Goal: Task Accomplishment & Management: Manage account settings

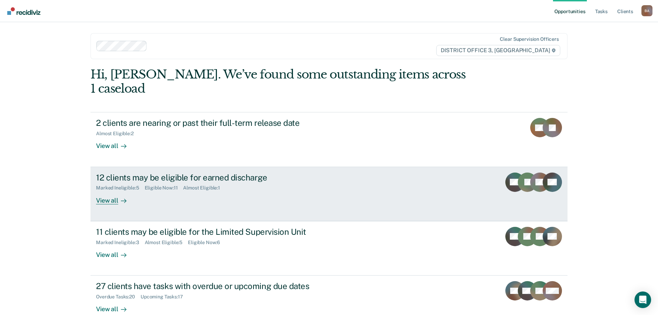
click at [104, 191] on div "View all" at bounding box center [115, 197] width 39 height 13
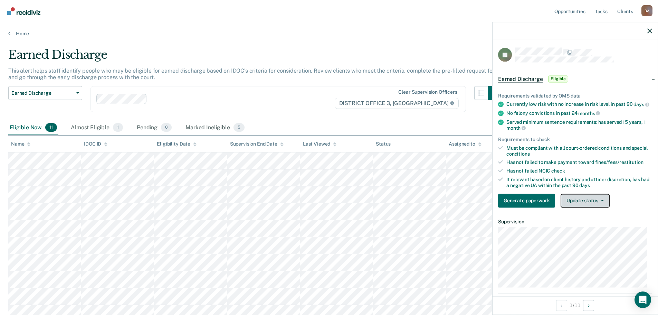
click at [600, 204] on button "Update status" at bounding box center [585, 200] width 49 height 14
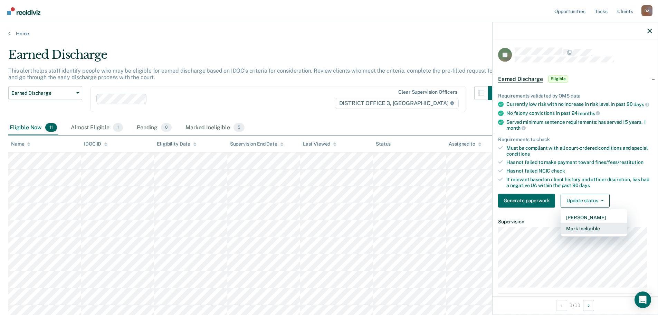
click at [583, 231] on button "Mark Ineligible" at bounding box center [594, 227] width 67 height 11
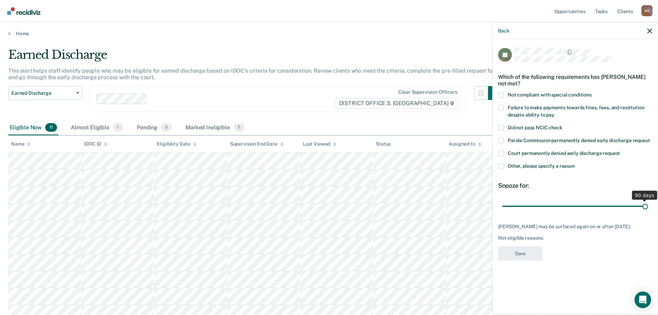
drag, startPoint x: 550, startPoint y: 203, endPoint x: 657, endPoint y: 207, distance: 107.9
type input "90"
click at [648, 207] on input "range" at bounding box center [575, 206] width 146 height 12
click at [510, 241] on div "Not eligible reasons:" at bounding box center [575, 238] width 154 height 6
click at [500, 92] on span at bounding box center [501, 95] width 6 height 6
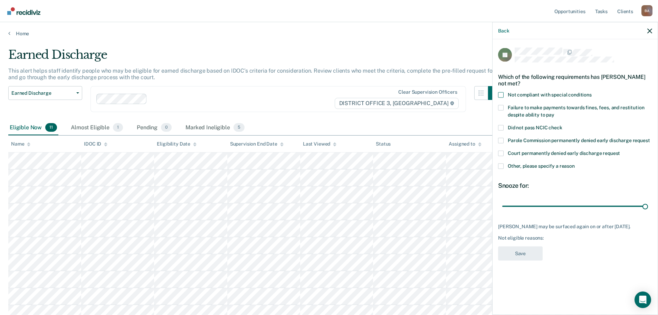
click at [592, 92] on input "Not compliant with special conditions" at bounding box center [592, 92] width 0 height 0
click at [518, 257] on button "Save" at bounding box center [520, 253] width 45 height 14
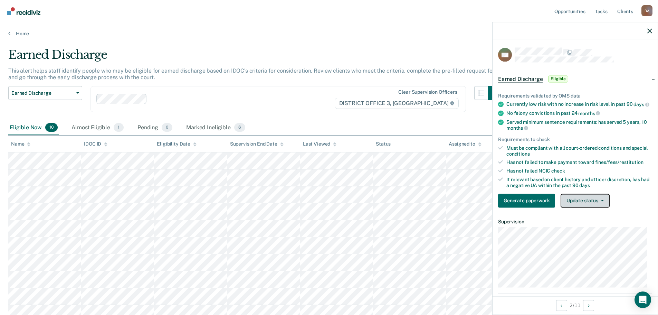
click at [594, 206] on button "Update status" at bounding box center [585, 200] width 49 height 14
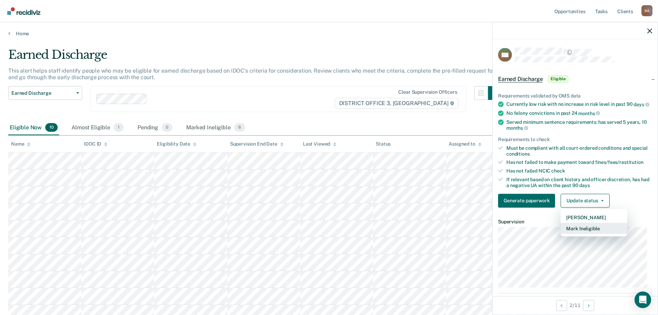
click at [587, 231] on button "Mark Ineligible" at bounding box center [594, 227] width 67 height 11
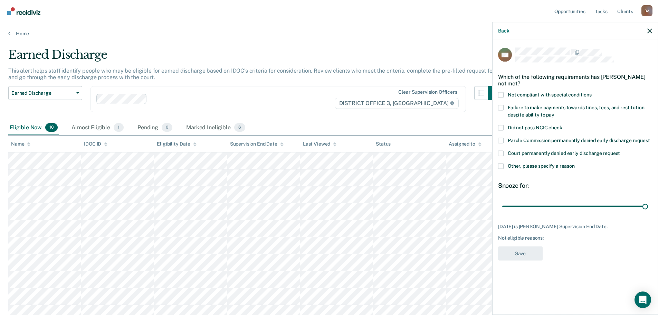
click at [501, 165] on span at bounding box center [501, 166] width 6 height 6
click at [575, 163] on input "Other, please specify a reason" at bounding box center [575, 163] width 0 height 0
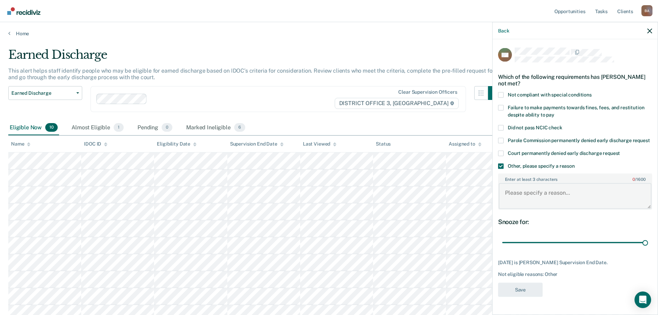
click at [516, 193] on textarea "Enter at least 3 characters 0 / 1600" at bounding box center [575, 196] width 153 height 26
type textarea "Client Terms out in October"
click at [516, 294] on button "Save" at bounding box center [520, 289] width 45 height 14
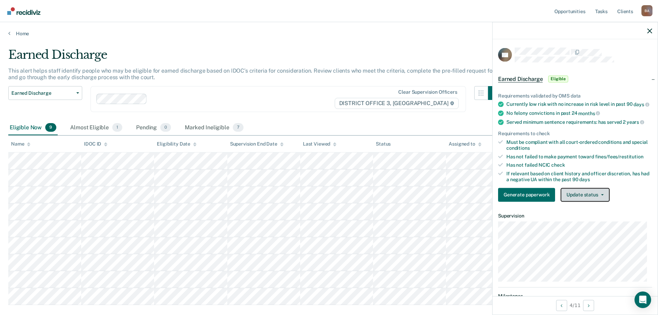
click at [601, 197] on button "Update status" at bounding box center [585, 195] width 49 height 14
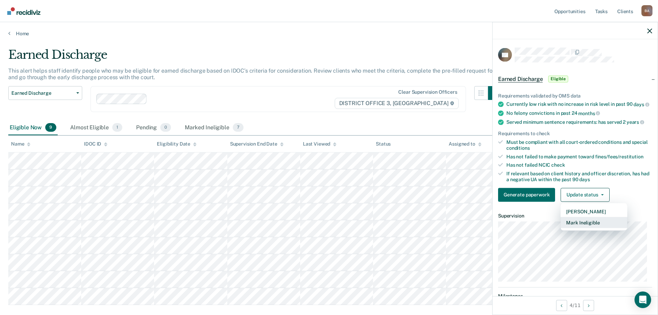
click at [575, 227] on button "Mark Ineligible" at bounding box center [594, 222] width 67 height 11
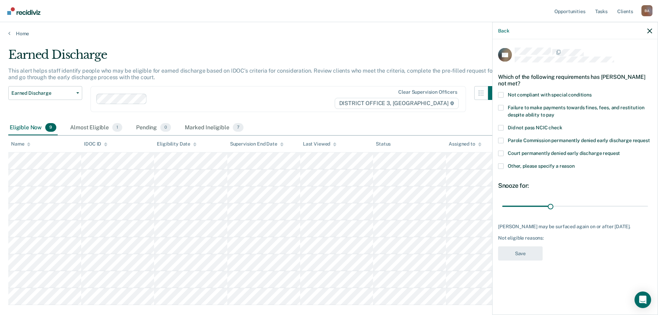
click at [501, 95] on span at bounding box center [501, 95] width 6 height 6
click at [592, 92] on input "Not compliant with special conditions" at bounding box center [592, 92] width 0 height 0
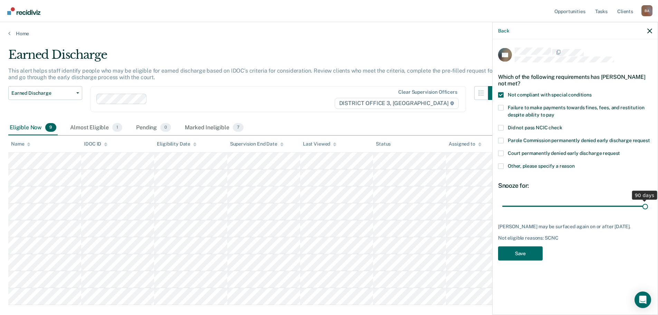
drag, startPoint x: 550, startPoint y: 205, endPoint x: 663, endPoint y: 206, distance: 112.6
type input "90"
click at [648, 206] on input "range" at bounding box center [575, 206] width 146 height 12
click at [529, 252] on button "Save" at bounding box center [520, 253] width 45 height 14
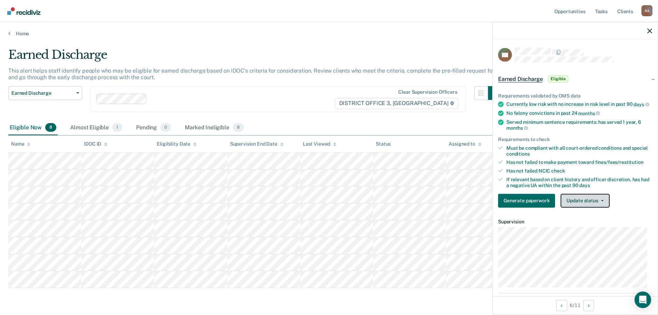
click at [603, 202] on button "Update status" at bounding box center [585, 200] width 49 height 14
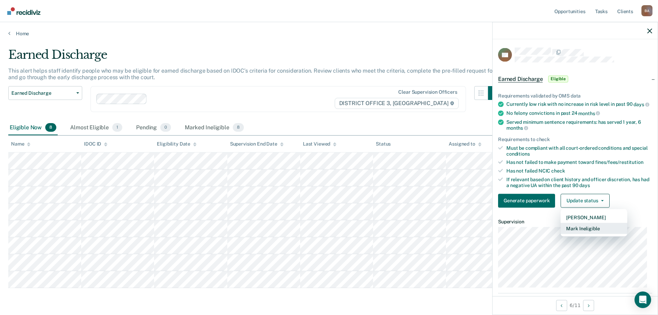
click at [585, 234] on button "Mark Ineligible" at bounding box center [594, 227] width 67 height 11
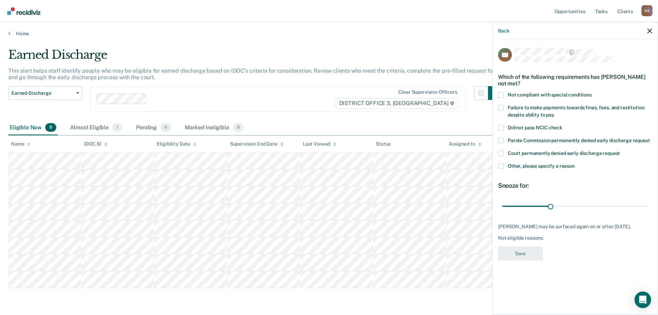
click at [502, 95] on span at bounding box center [501, 95] width 6 height 6
click at [592, 92] on input "Not compliant with special conditions" at bounding box center [592, 92] width 0 height 0
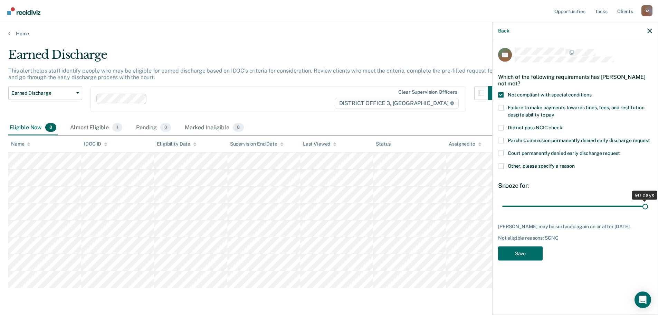
drag, startPoint x: 551, startPoint y: 205, endPoint x: 663, endPoint y: 210, distance: 111.7
type input "90"
click at [648, 210] on input "range" at bounding box center [575, 206] width 146 height 12
click at [516, 255] on button "Save" at bounding box center [520, 253] width 45 height 14
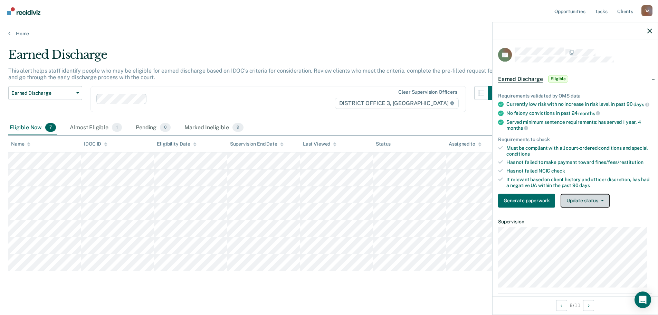
click at [579, 206] on button "Update status" at bounding box center [585, 200] width 49 height 14
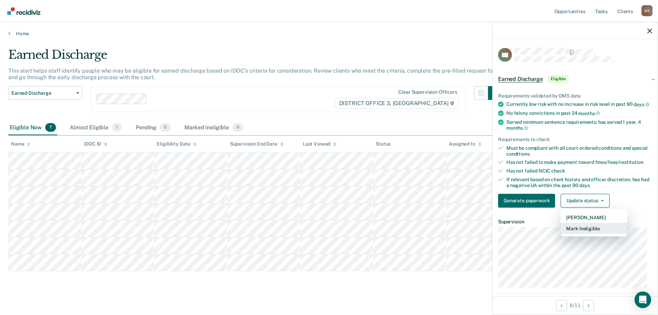
click at [573, 232] on button "Mark Ineligible" at bounding box center [594, 227] width 67 height 11
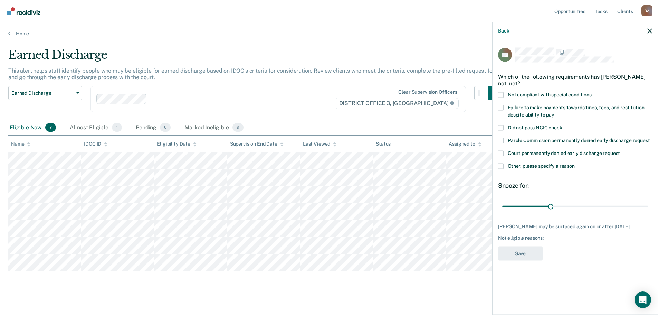
click at [500, 163] on span at bounding box center [501, 166] width 6 height 6
click at [575, 163] on input "Other, please specify a reason" at bounding box center [575, 163] width 0 height 0
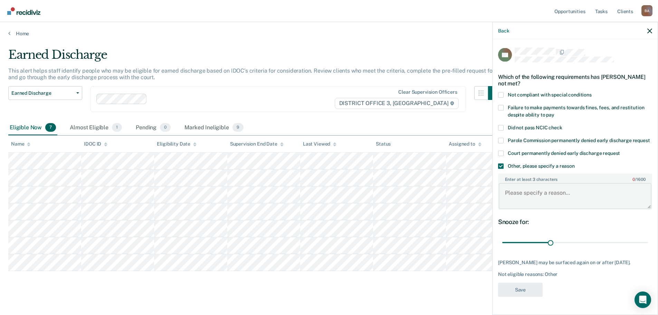
click at [509, 192] on textarea "Enter at least 3 characters 0 / 1600" at bounding box center [575, 196] width 153 height 26
type textarea "Has not completed treatment"
drag, startPoint x: 553, startPoint y: 242, endPoint x: 655, endPoint y: 250, distance: 103.0
type input "90"
click at [648, 248] on input "range" at bounding box center [575, 242] width 146 height 12
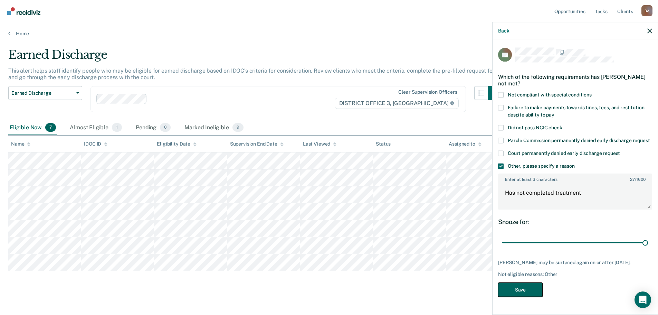
click at [517, 288] on button "Save" at bounding box center [520, 289] width 45 height 14
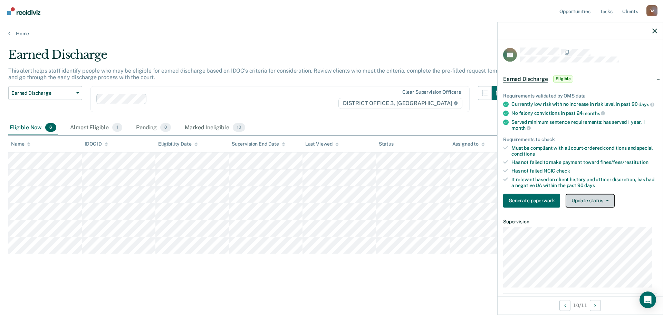
click at [593, 207] on button "Update status" at bounding box center [590, 200] width 49 height 14
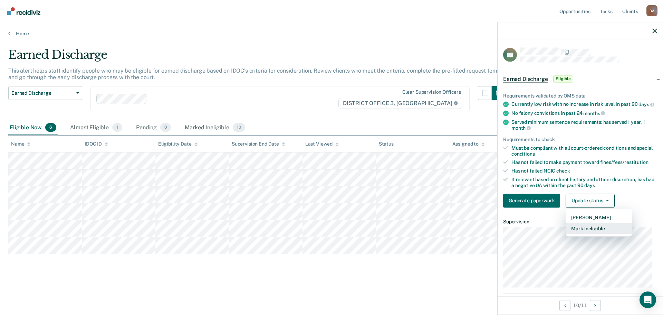
click at [585, 230] on button "Mark Ineligible" at bounding box center [599, 227] width 67 height 11
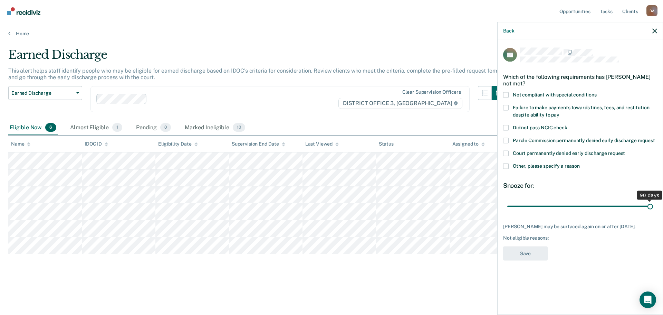
drag, startPoint x: 556, startPoint y: 207, endPoint x: 663, endPoint y: 209, distance: 106.8
type input "90"
click at [653, 209] on input "range" at bounding box center [580, 206] width 146 height 12
click at [505, 163] on span at bounding box center [506, 166] width 6 height 6
click at [580, 163] on input "Other, please specify a reason" at bounding box center [580, 163] width 0 height 0
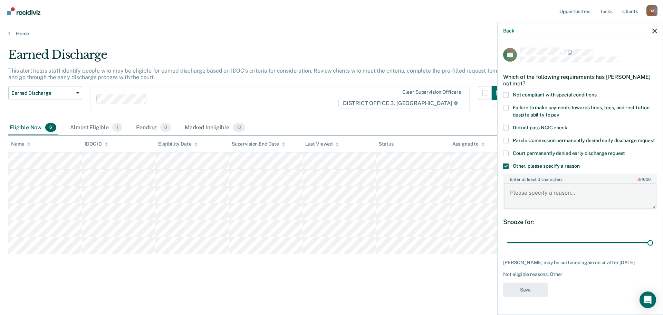
click at [519, 204] on textarea "Enter at least 3 characters 0 / 1600" at bounding box center [580, 196] width 153 height 26
type textarea "Moved to administrative caseload"
click at [525, 296] on button "Save" at bounding box center [525, 289] width 45 height 14
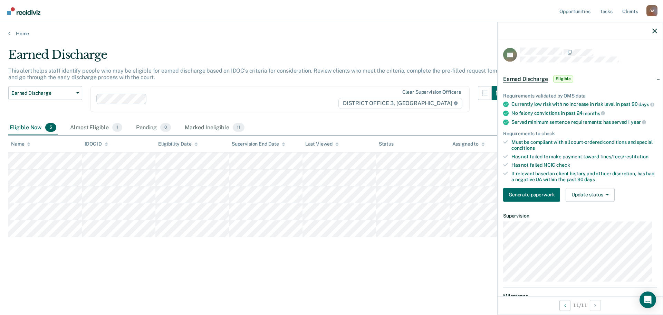
click at [241, 265] on div "Earned Discharge This alert helps staff identify people who may be eligible for…" at bounding box center [331, 166] width 647 height 237
click at [83, 125] on div "Almost Eligible 1" at bounding box center [96, 127] width 55 height 15
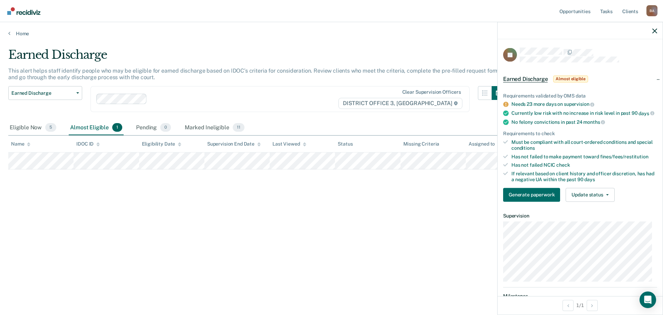
click at [273, 187] on div "Earned Discharge This alert helps staff identify people who may be eligible for…" at bounding box center [331, 155] width 647 height 215
click at [68, 93] on span "Earned Discharge" at bounding box center [42, 93] width 62 height 6
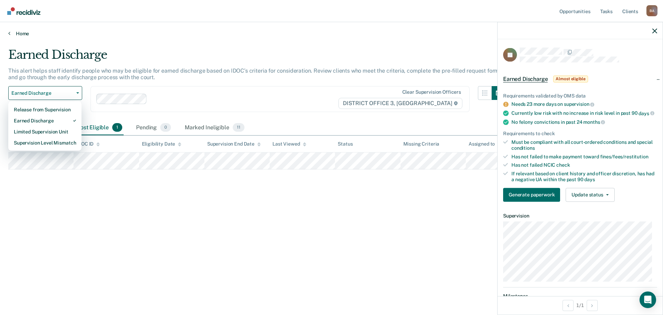
drag, startPoint x: 145, startPoint y: 36, endPoint x: 125, endPoint y: 38, distance: 19.8
click at [146, 37] on div "Opportunities Tasks Client s [PERSON_NAME] Profile How it works Log Out Home Ea…" at bounding box center [331, 157] width 663 height 315
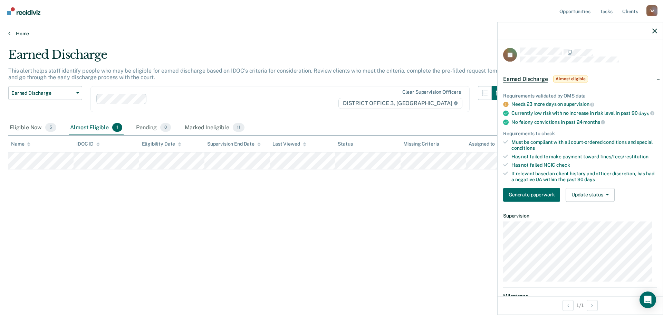
click at [10, 32] on icon at bounding box center [9, 33] width 2 height 6
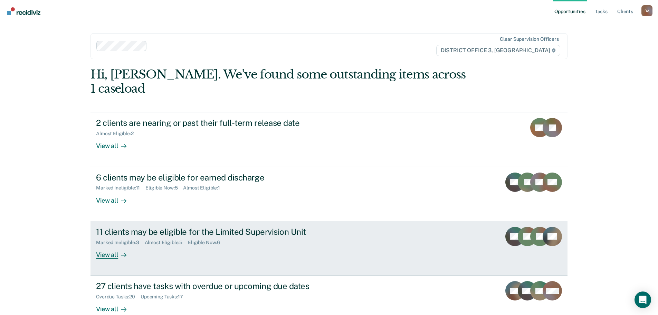
click at [108, 245] on div "View all" at bounding box center [115, 251] width 39 height 13
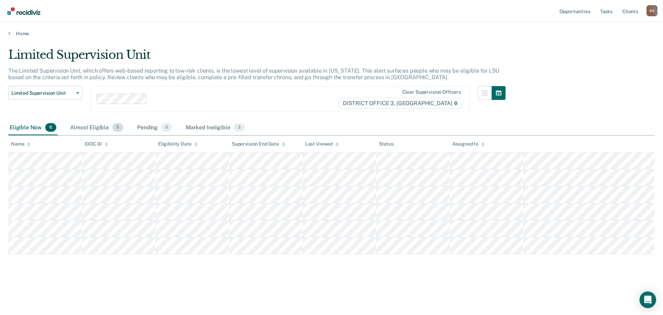
click at [92, 127] on div "Almost Eligible 5" at bounding box center [97, 127] width 56 height 15
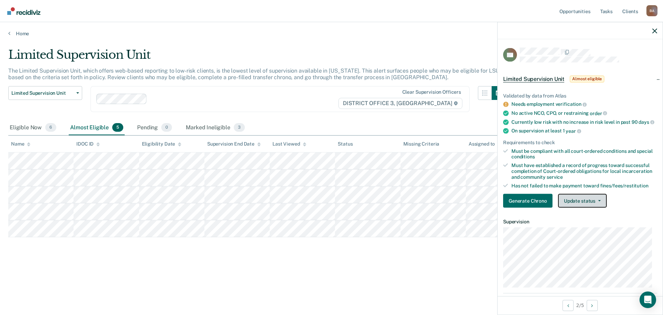
click at [589, 206] on button "Update status" at bounding box center [582, 201] width 49 height 14
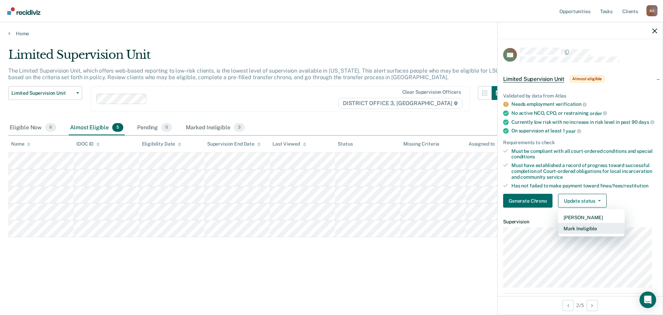
click at [581, 232] on button "Mark Ineligible" at bounding box center [591, 228] width 67 height 11
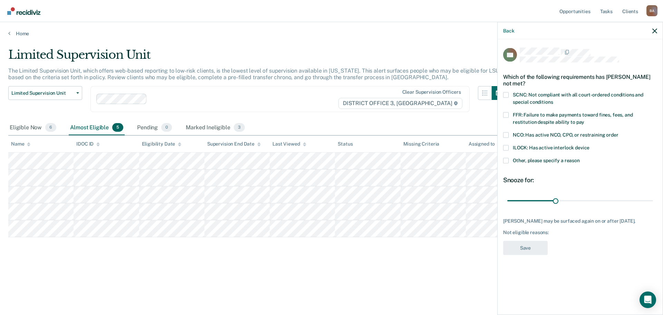
click at [506, 94] on span at bounding box center [506, 95] width 6 height 6
click at [553, 99] on input "SCNC: Not compliant with all court-ordered conditions and special conditions" at bounding box center [553, 99] width 0 height 0
click at [507, 160] on span at bounding box center [506, 161] width 6 height 6
click at [580, 158] on input "Other, please specify a reason" at bounding box center [580, 158] width 0 height 0
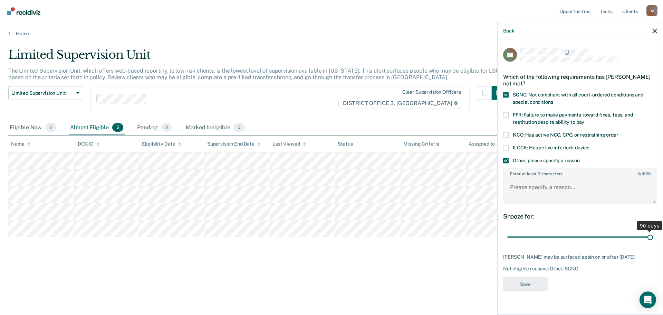
drag, startPoint x: 556, startPoint y: 235, endPoint x: 663, endPoint y: 236, distance: 107.1
type input "90"
click at [653, 236] on input "range" at bounding box center [580, 237] width 146 height 12
click at [522, 190] on textarea "Enter at least 3 characters 0 / 1600" at bounding box center [580, 191] width 153 height 26
type textarea "Has not completed treatment"
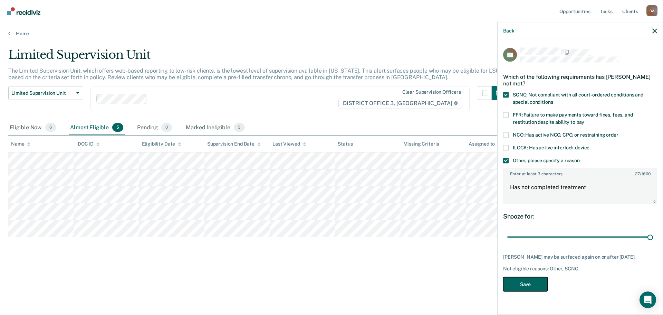
click at [528, 280] on button "Save" at bounding box center [525, 284] width 45 height 14
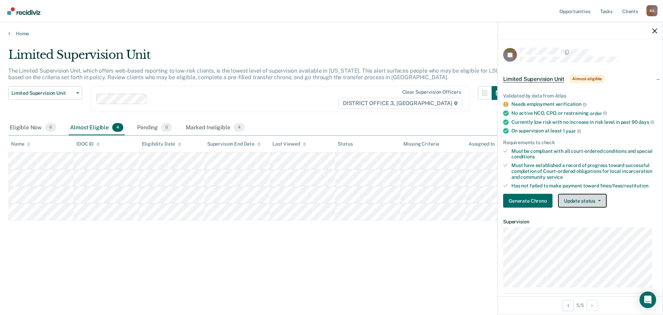
click at [581, 204] on button "Update status" at bounding box center [582, 201] width 49 height 14
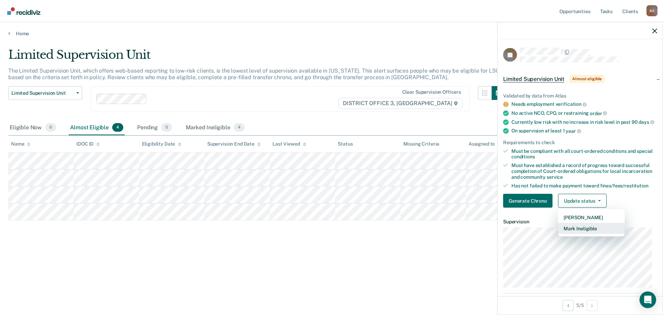
click at [576, 232] on button "Mark Ineligible" at bounding box center [591, 228] width 67 height 11
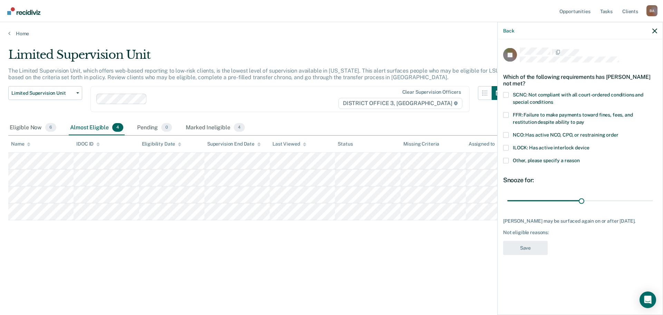
click at [506, 159] on span at bounding box center [506, 161] width 6 height 6
click at [580, 158] on input "Other, please specify a reason" at bounding box center [580, 158] width 0 height 0
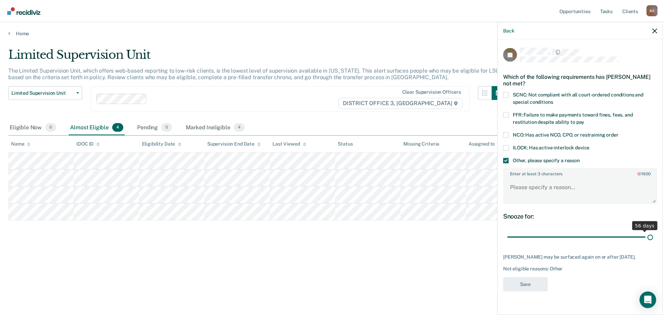
drag, startPoint x: 581, startPoint y: 234, endPoint x: 663, endPoint y: 240, distance: 82.4
type input "58"
click at [653, 240] on input "range" at bounding box center [580, 237] width 146 height 12
click at [510, 181] on textarea "Enter at least 3 characters 0 / 1600" at bounding box center [580, 191] width 153 height 26
type textarea "Terms out in [DATE]"
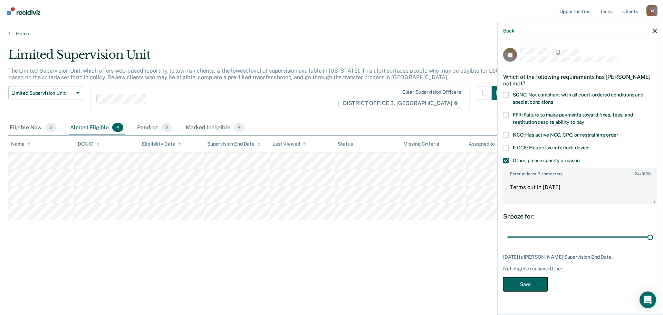
click at [525, 283] on button "Save" at bounding box center [525, 284] width 45 height 14
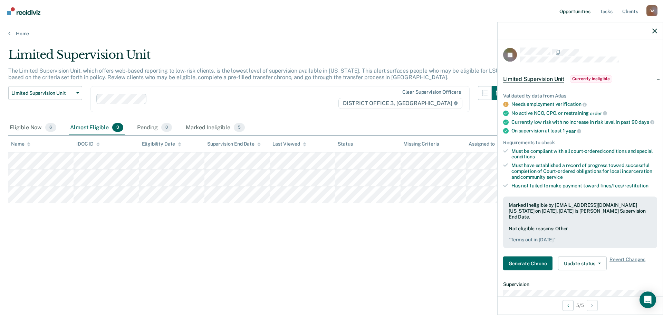
click at [581, 10] on link "Opportunities" at bounding box center [575, 11] width 34 height 22
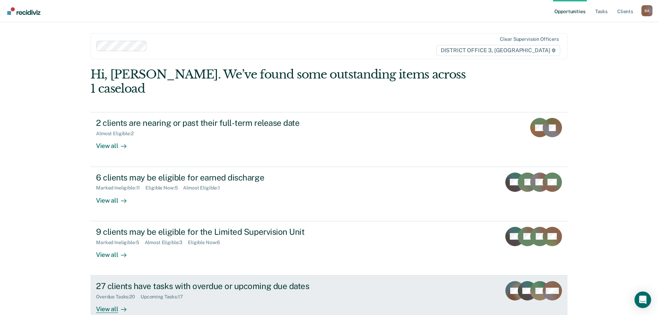
click at [103, 299] on div "View all" at bounding box center [115, 305] width 39 height 13
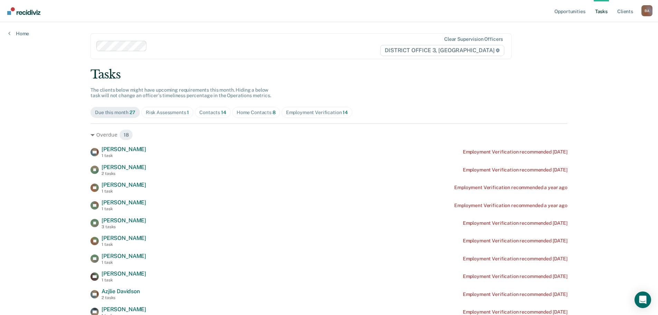
click at [602, 12] on link "Tasks" at bounding box center [601, 11] width 15 height 22
click at [255, 111] on div "Home Contacts 8" at bounding box center [256, 112] width 39 height 6
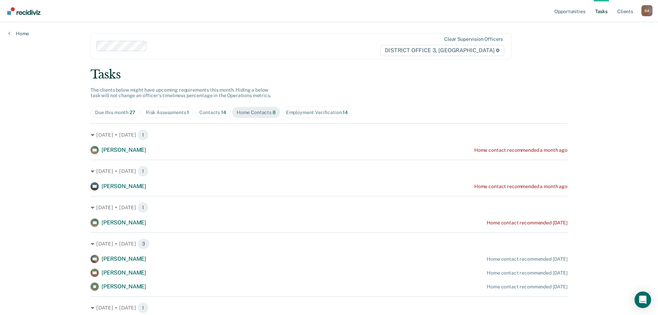
scroll to position [76, 0]
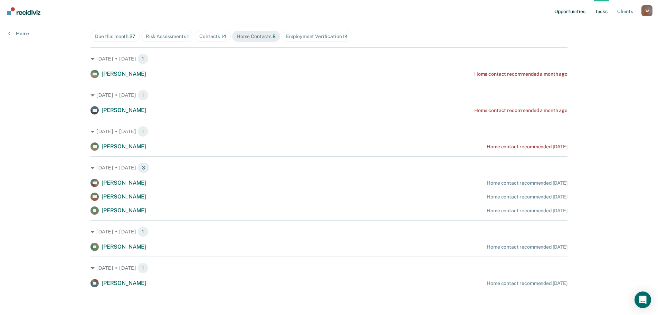
click at [560, 11] on link "Opportunities" at bounding box center [570, 11] width 34 height 22
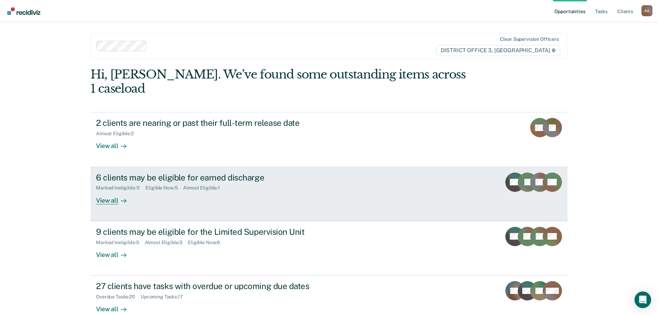
click at [102, 191] on div "View all" at bounding box center [115, 197] width 39 height 13
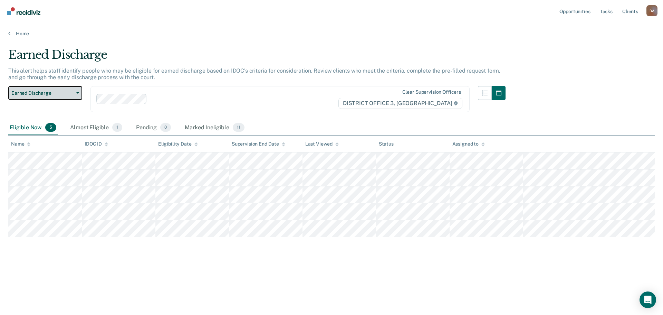
click at [75, 91] on button "Earned Discharge" at bounding box center [45, 93] width 74 height 14
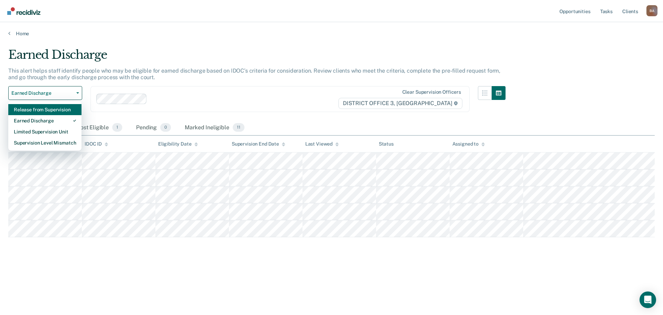
click at [50, 106] on div "Release from Supervision" at bounding box center [45, 109] width 62 height 11
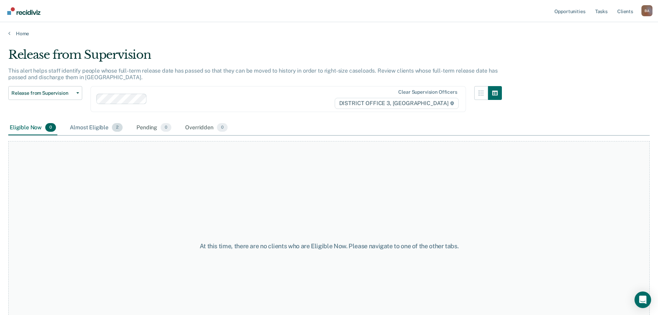
click at [93, 125] on div "Almost Eligible 2" at bounding box center [96, 127] width 56 height 15
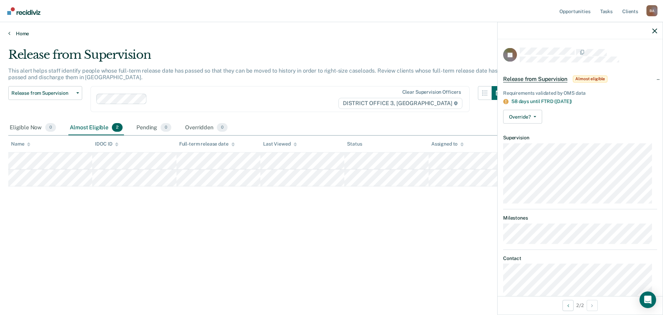
click at [19, 31] on link "Home" at bounding box center [331, 33] width 647 height 6
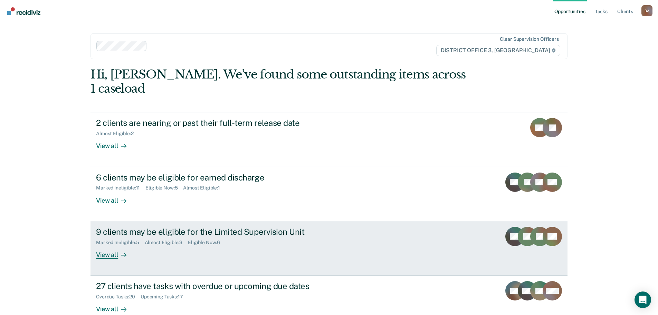
click at [104, 245] on div "View all" at bounding box center [115, 251] width 39 height 13
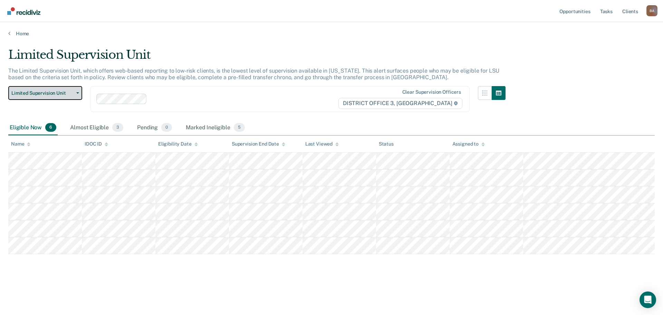
click at [67, 89] on button "Limited Supervision Unit" at bounding box center [45, 93] width 74 height 14
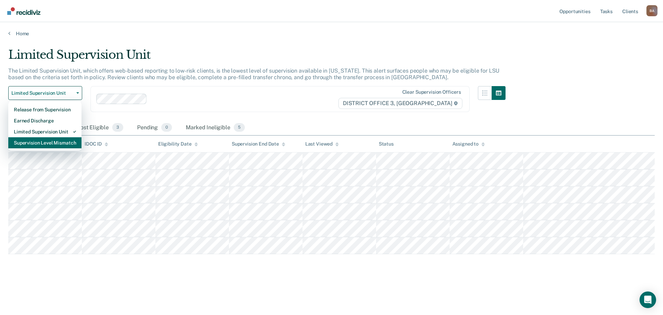
click at [49, 143] on div "Supervision Level Mismatch" at bounding box center [45, 142] width 62 height 11
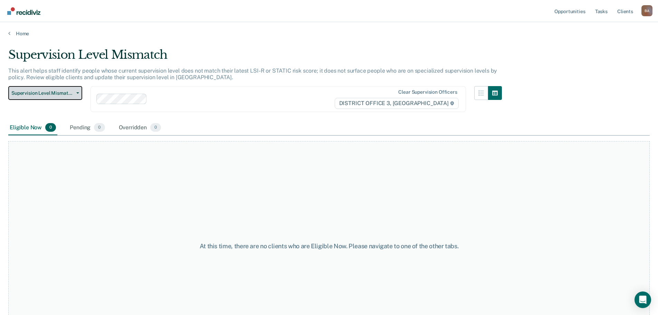
click at [40, 88] on button "Supervision Level Mismatch" at bounding box center [45, 93] width 74 height 14
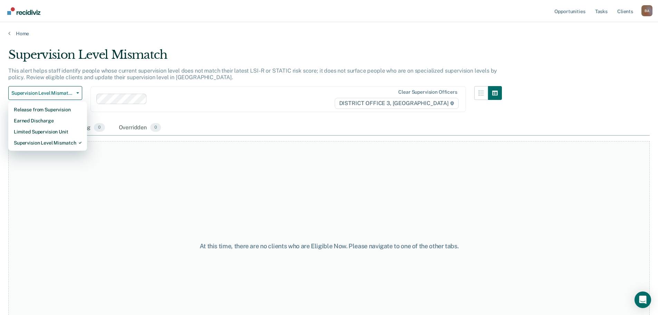
click at [260, 121] on div "Eligible Now 0 Pending 0 Overridden 0" at bounding box center [328, 128] width 641 height 16
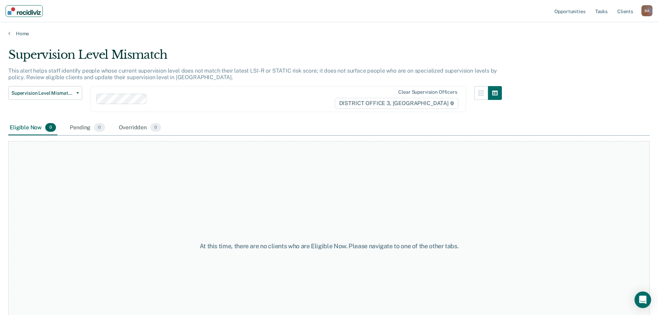
click at [37, 15] on img "Main navigation" at bounding box center [24, 11] width 33 height 8
